Goal: Task Accomplishment & Management: Complete application form

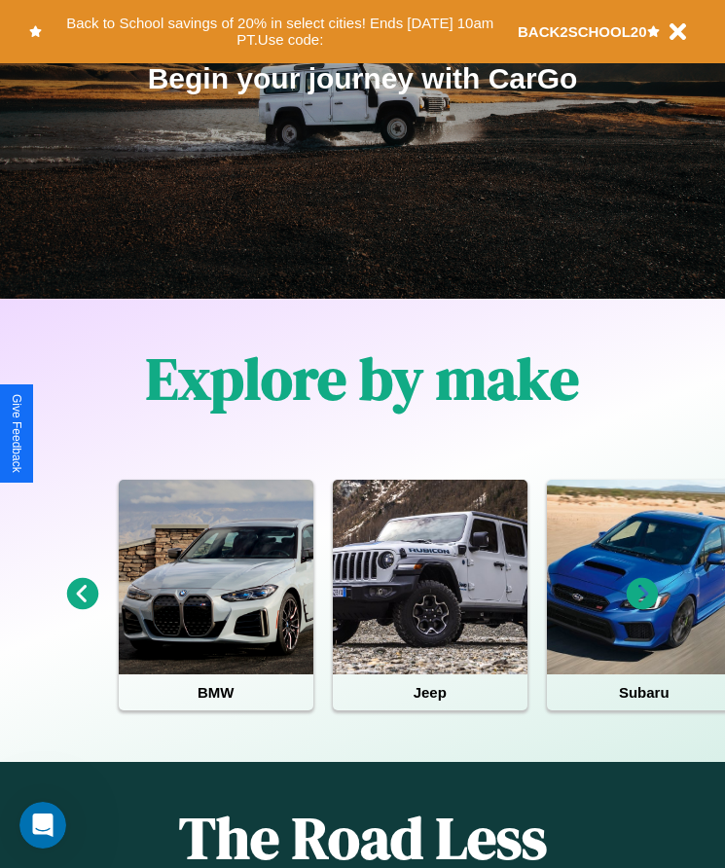
scroll to position [325, 0]
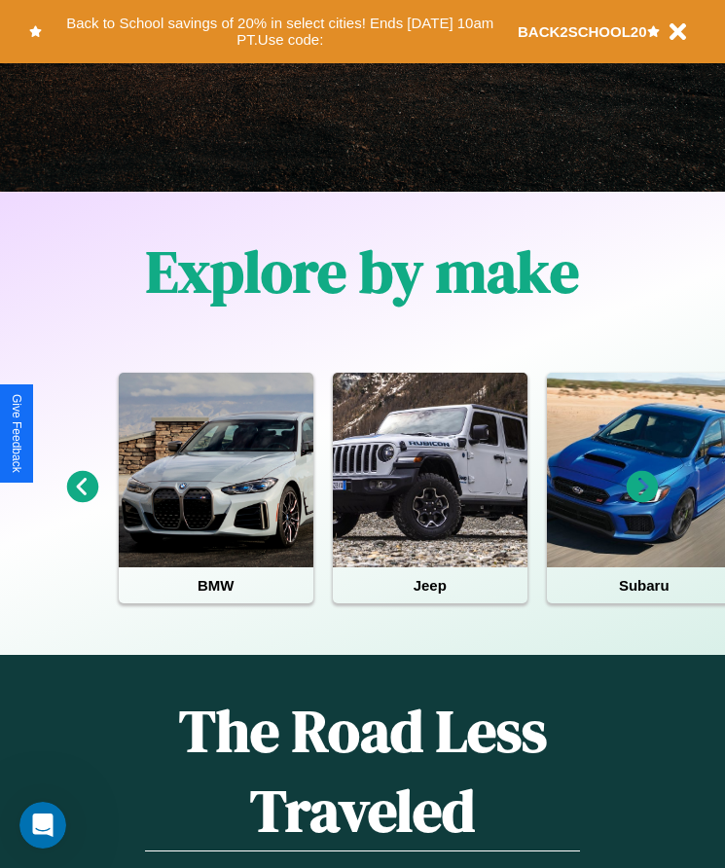
click at [643, 500] on icon at bounding box center [643, 487] width 32 height 32
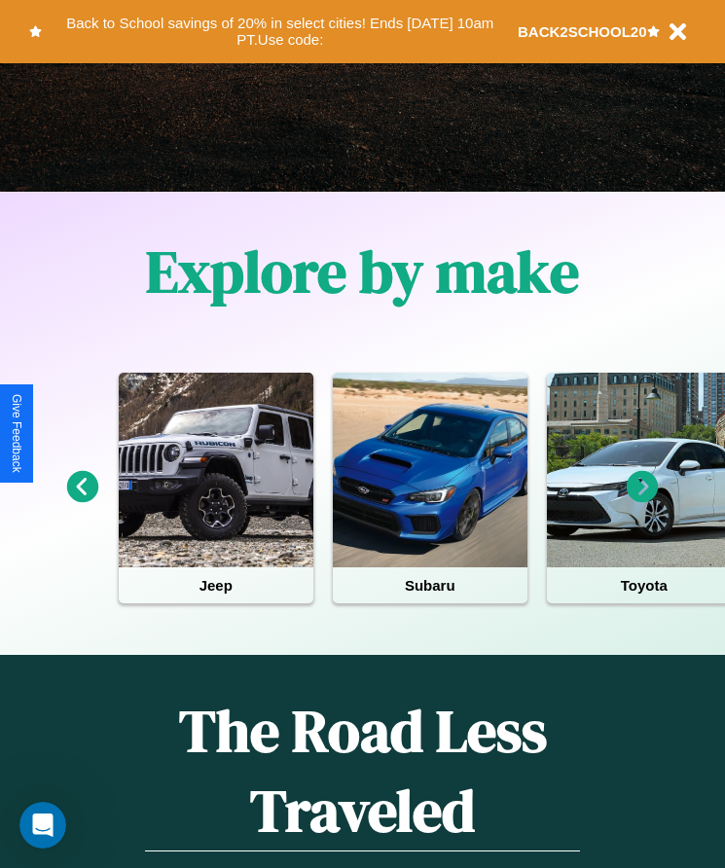
click at [643, 500] on icon at bounding box center [643, 487] width 32 height 32
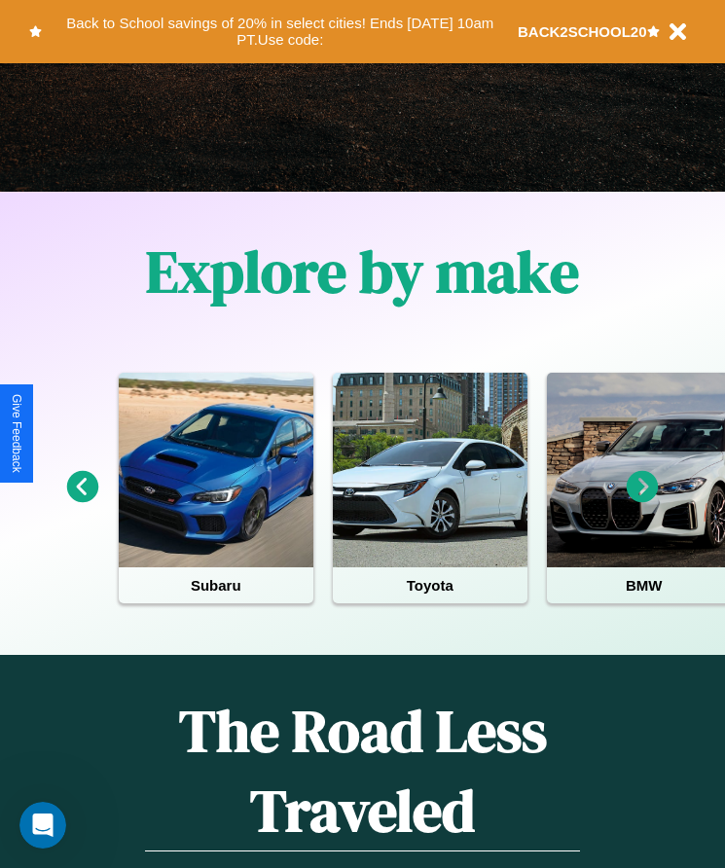
click at [643, 500] on icon at bounding box center [643, 487] width 32 height 32
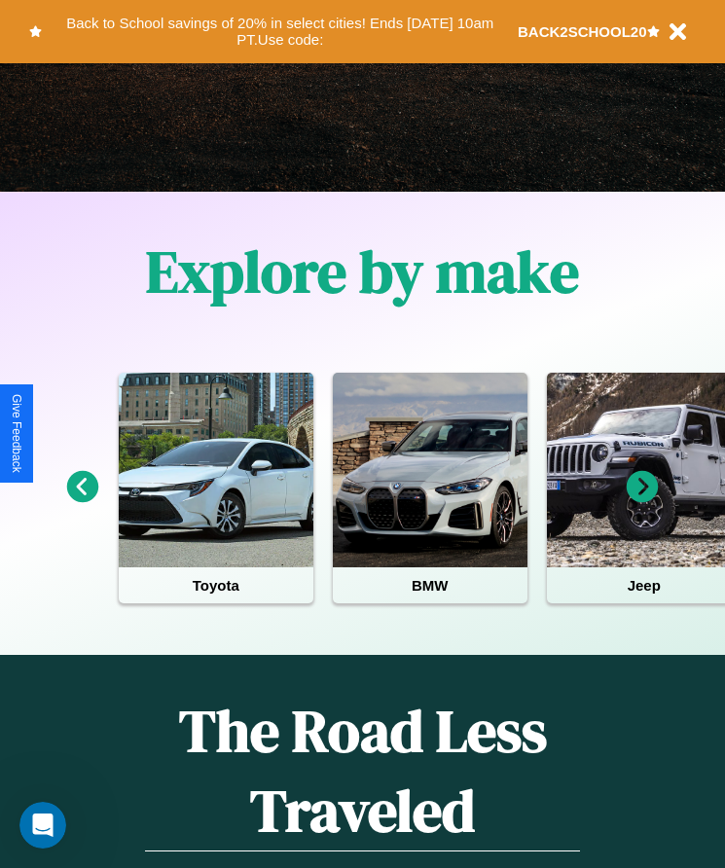
click at [643, 500] on icon at bounding box center [643, 487] width 32 height 32
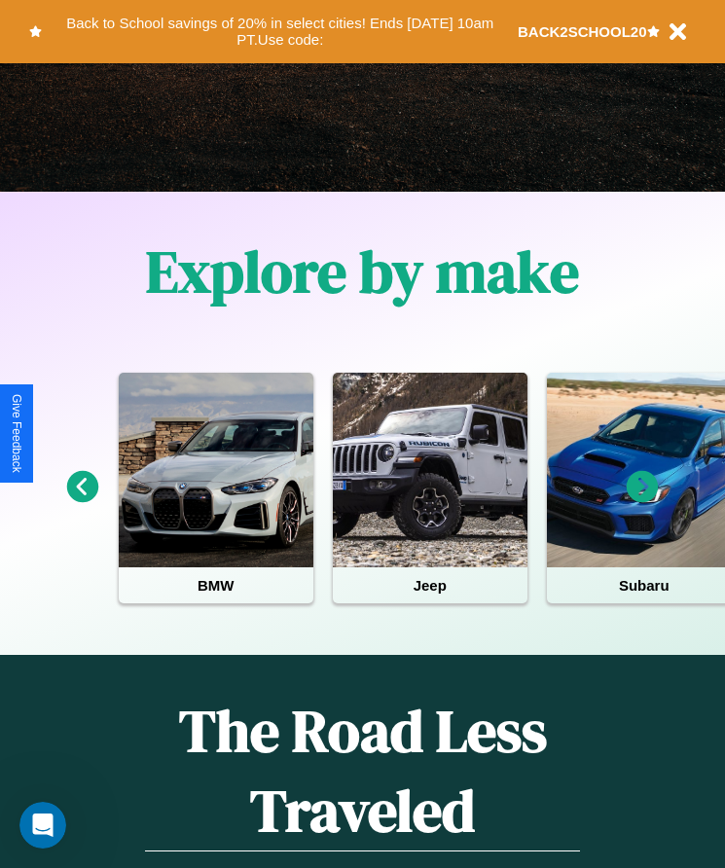
click at [643, 500] on icon at bounding box center [643, 487] width 32 height 32
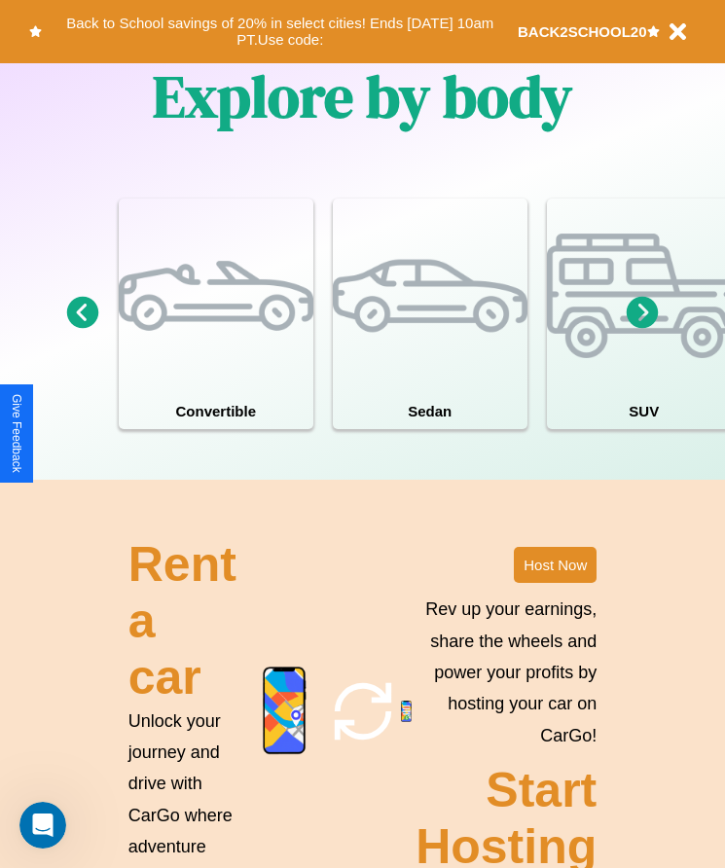
scroll to position [1806, 0]
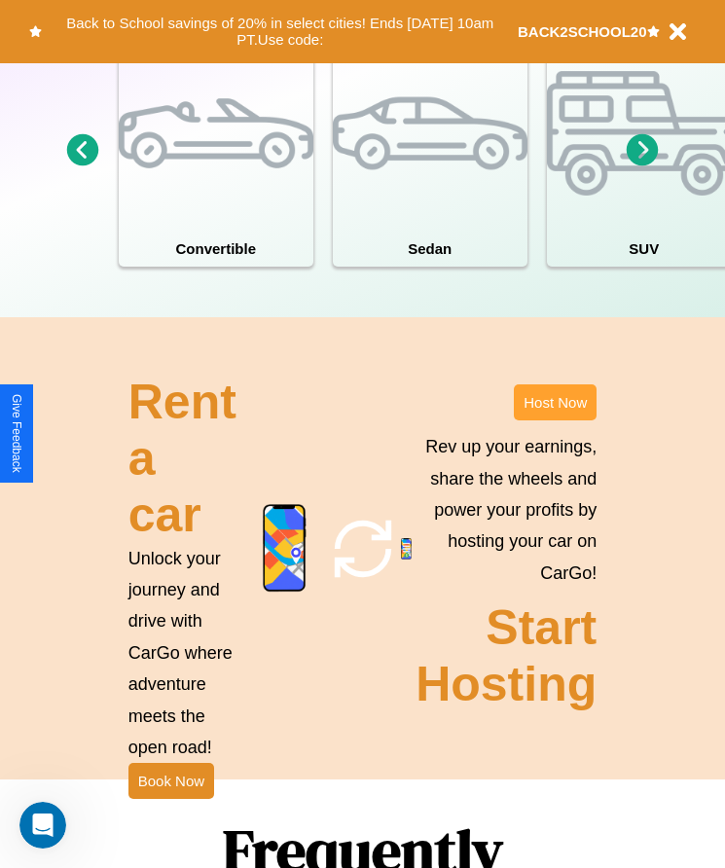
click at [555, 421] on button "Host Now" at bounding box center [555, 403] width 83 height 36
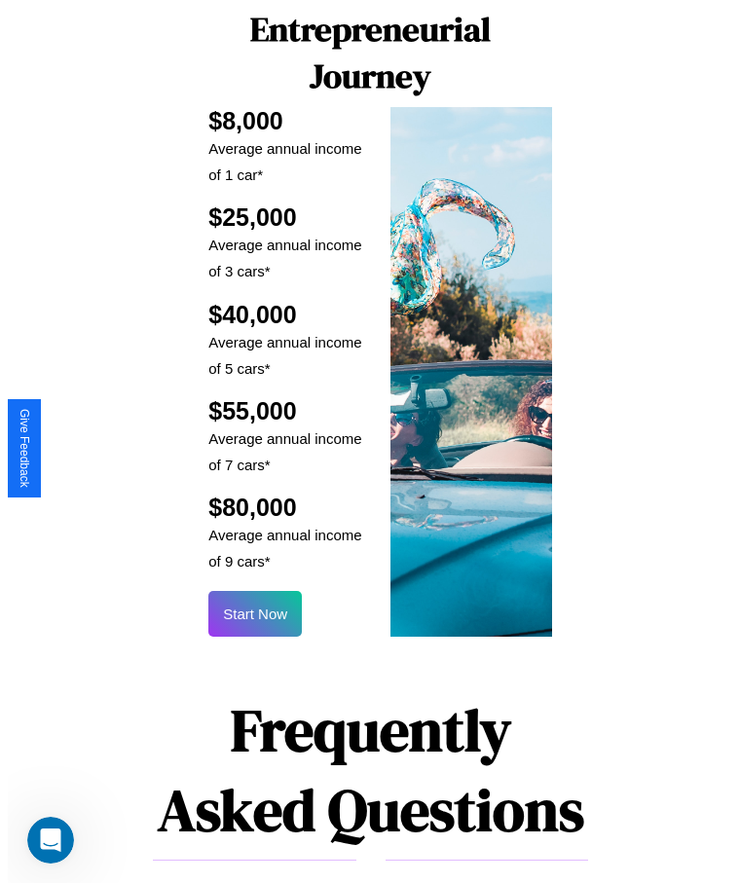
scroll to position [2341, 0]
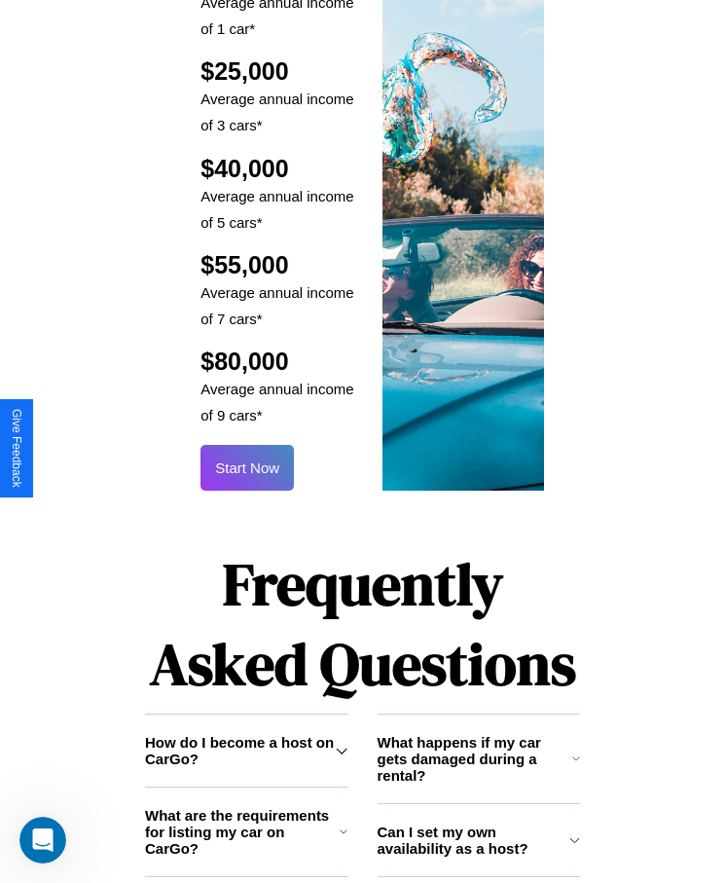
click at [247, 445] on button "Start Now" at bounding box center [247, 468] width 93 height 46
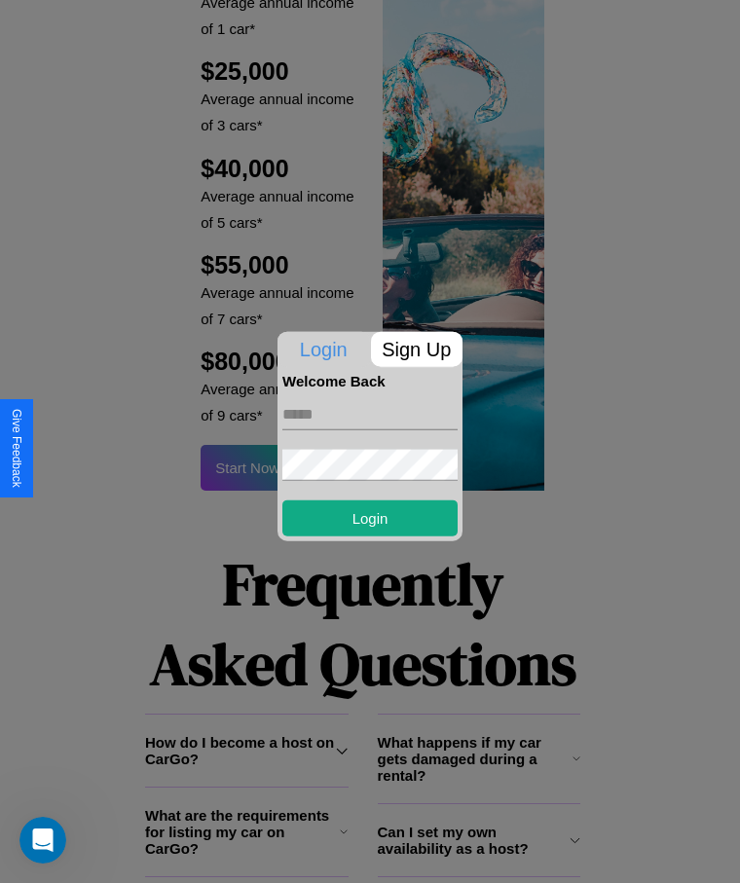
click at [416, 349] on p "Sign Up" at bounding box center [417, 348] width 92 height 35
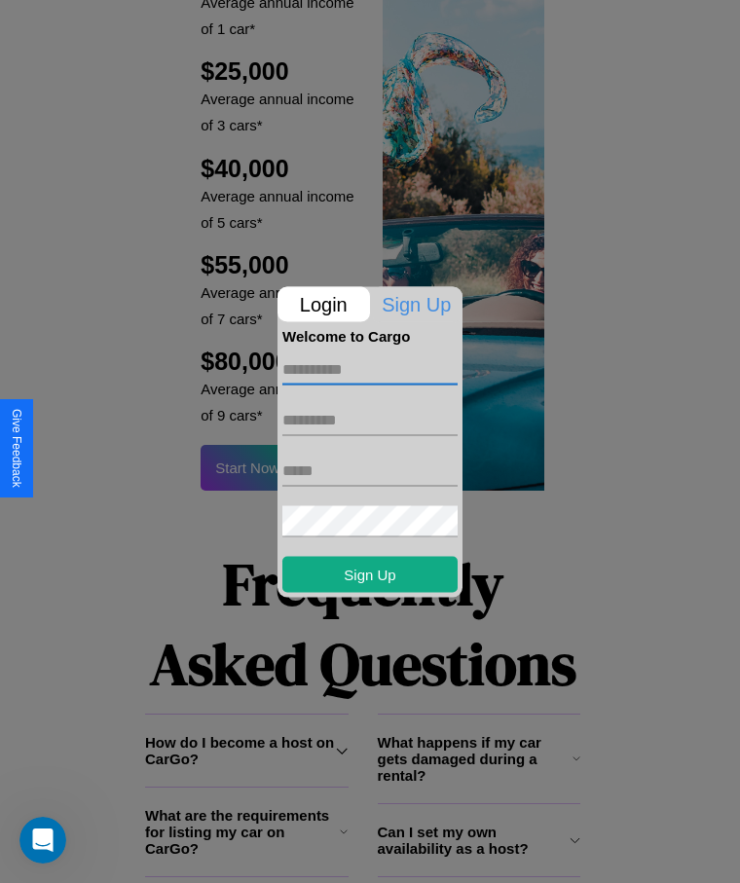
click at [370, 369] on input "text" at bounding box center [369, 368] width 175 height 31
type input "****"
click at [370, 420] on input "text" at bounding box center [369, 419] width 175 height 31
type input "*******"
click at [370, 470] on input "text" at bounding box center [369, 470] width 175 height 31
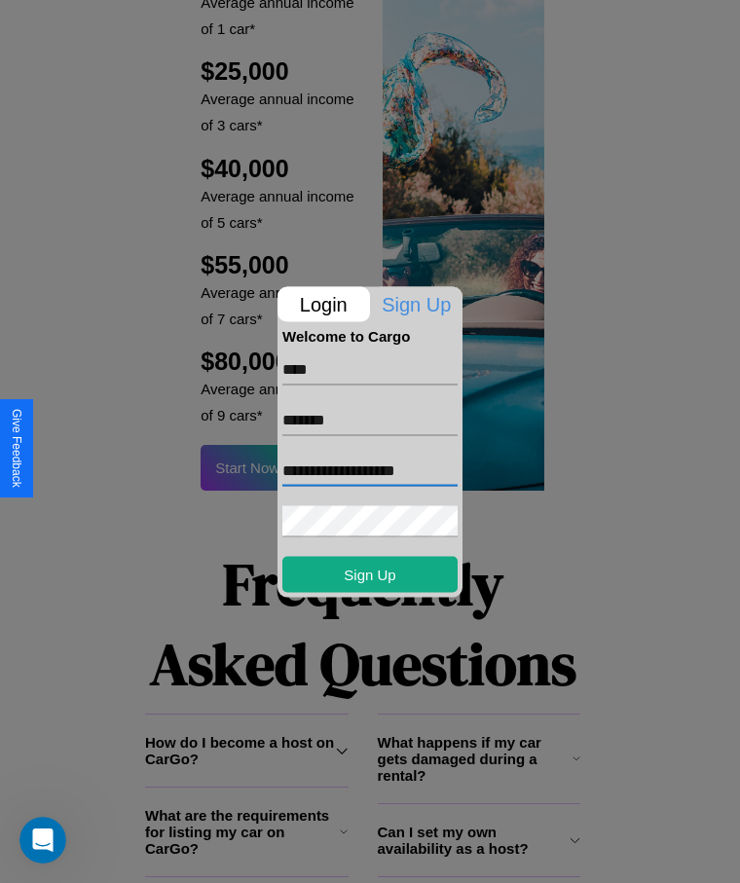
type input "**********"
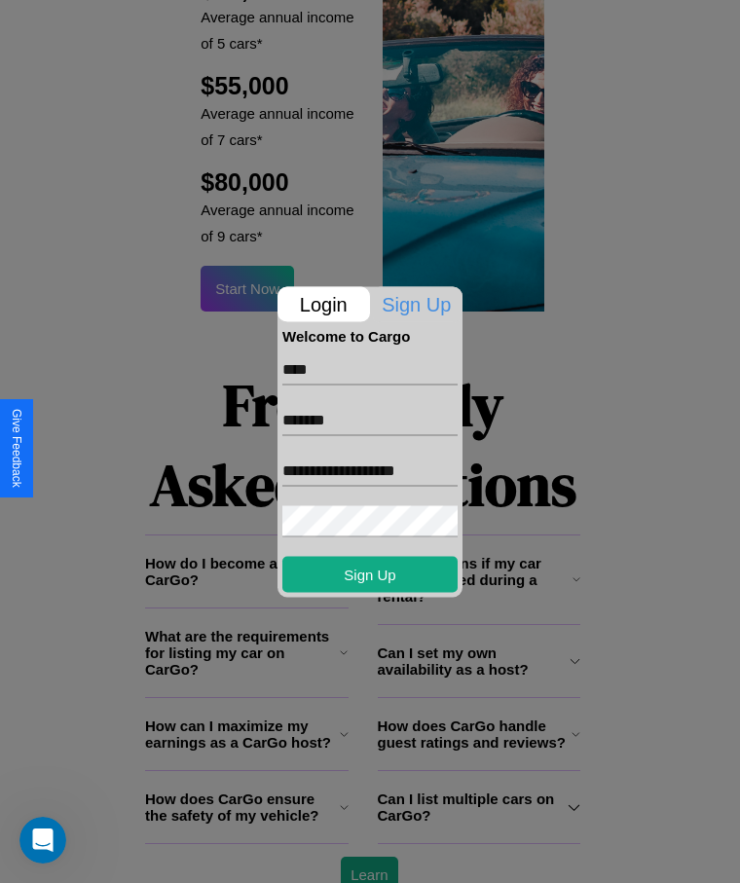
click at [369, 856] on div at bounding box center [370, 441] width 740 height 883
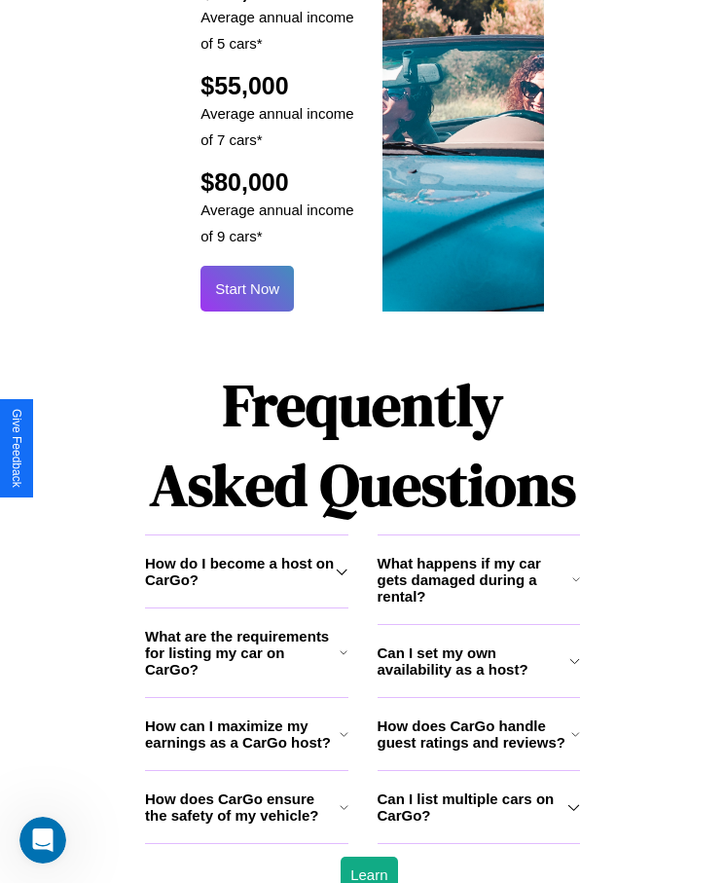
click at [247, 266] on button "Start Now" at bounding box center [247, 289] width 93 height 46
